Goal: Information Seeking & Learning: Understand process/instructions

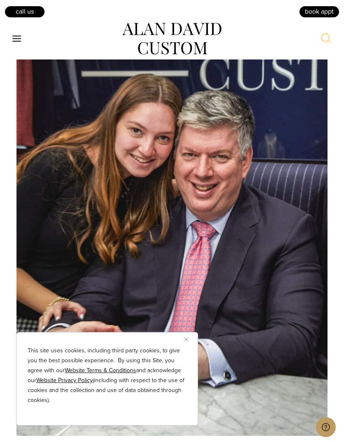
scroll to position [2957, 0]
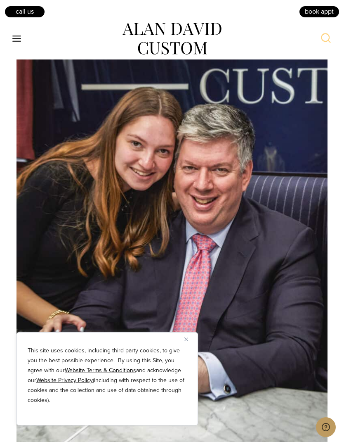
click at [192, 344] on button "Close" at bounding box center [190, 339] width 10 height 10
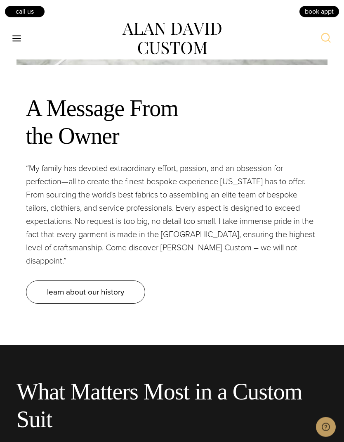
scroll to position [3341, 0]
click at [133, 293] on link "learn about our history" at bounding box center [85, 291] width 119 height 23
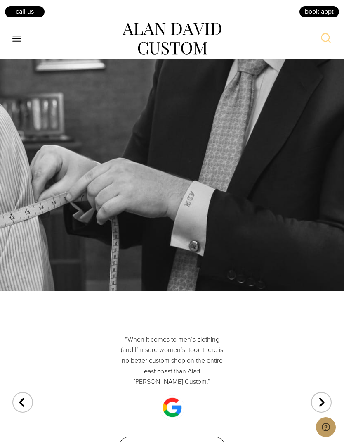
scroll to position [2320, 0]
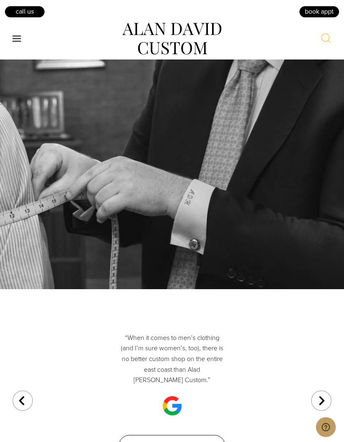
click at [20, 41] on icon "Open menu" at bounding box center [16, 39] width 9 height 6
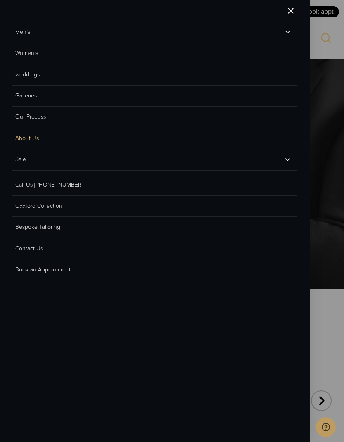
click at [22, 32] on link "Men’s" at bounding box center [145, 32] width 266 height 21
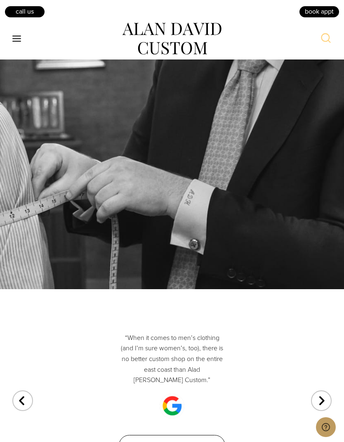
click at [17, 36] on icon "Toggle Menu" at bounding box center [17, 38] width 10 height 10
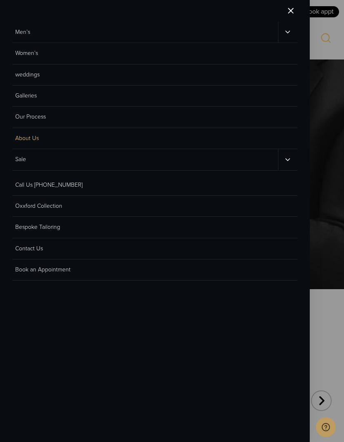
click at [280, 36] on button "Toggle child menu" at bounding box center [287, 32] width 19 height 21
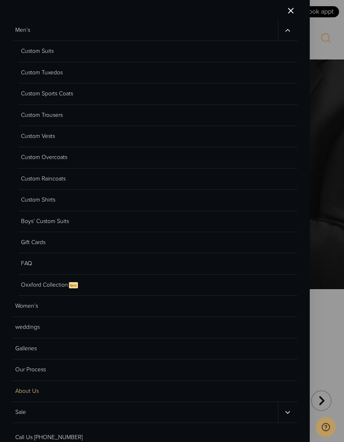
click at [27, 46] on link "Custom Suits" at bounding box center [158, 51] width 280 height 21
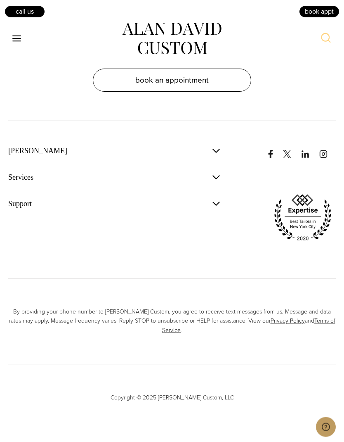
scroll to position [5418, 0]
click at [26, 156] on span "[PERSON_NAME]" at bounding box center [37, 151] width 59 height 10
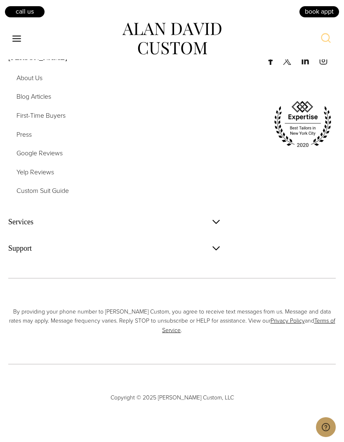
scroll to position [5510, 0]
click at [34, 120] on span "First-Time Buyers" at bounding box center [41, 115] width 49 height 9
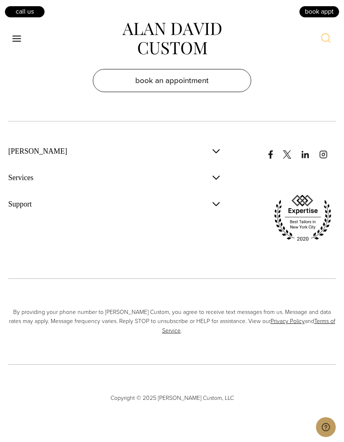
scroll to position [2407, 0]
click at [36, 156] on span "[PERSON_NAME]" at bounding box center [37, 151] width 59 height 10
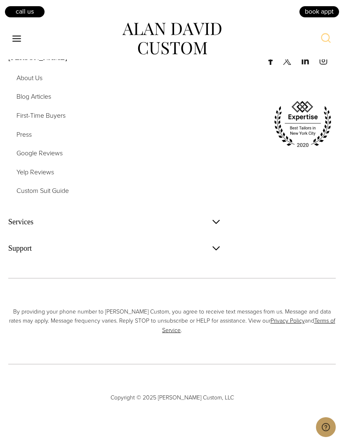
scroll to position [2499, 0]
click at [32, 195] on span "Custom Suit Guide" at bounding box center [43, 190] width 52 height 9
